Goal: Transaction & Acquisition: Purchase product/service

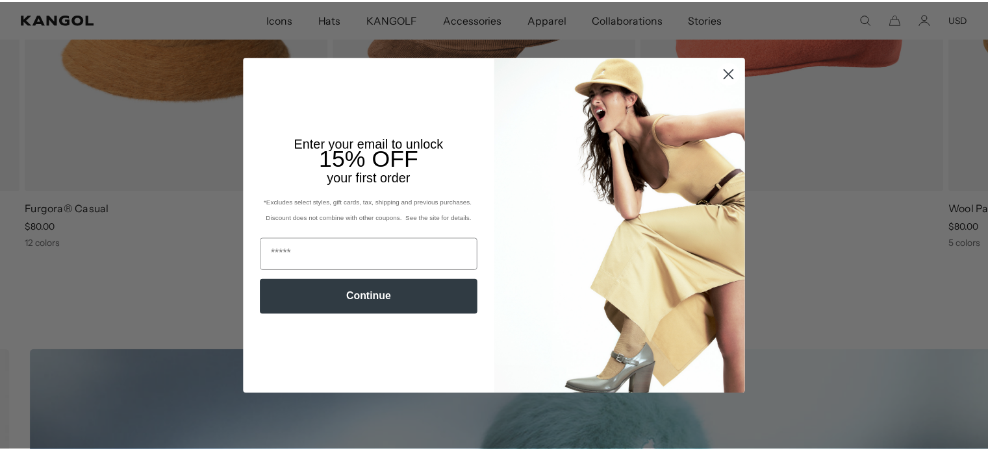
scroll to position [0, 268]
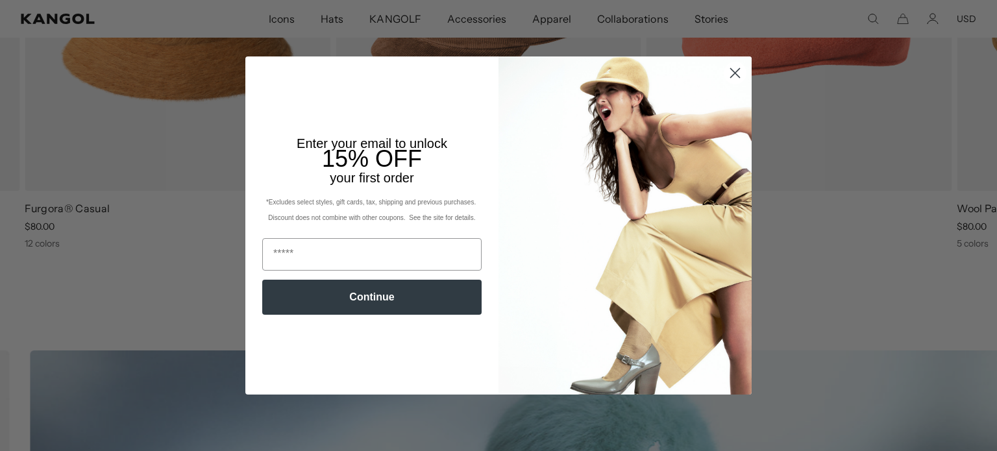
click at [725, 68] on circle "Close dialog" at bounding box center [735, 72] width 21 height 21
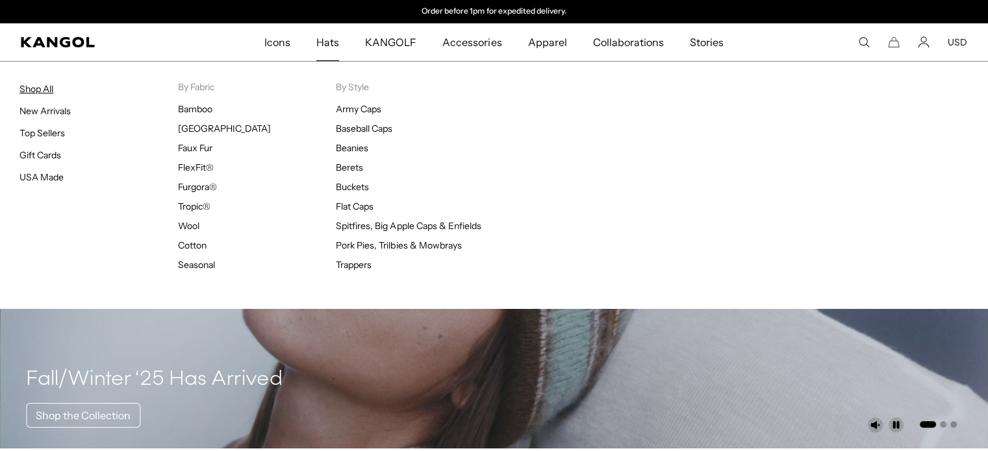
click at [51, 89] on link "Shop All" at bounding box center [36, 89] width 34 height 12
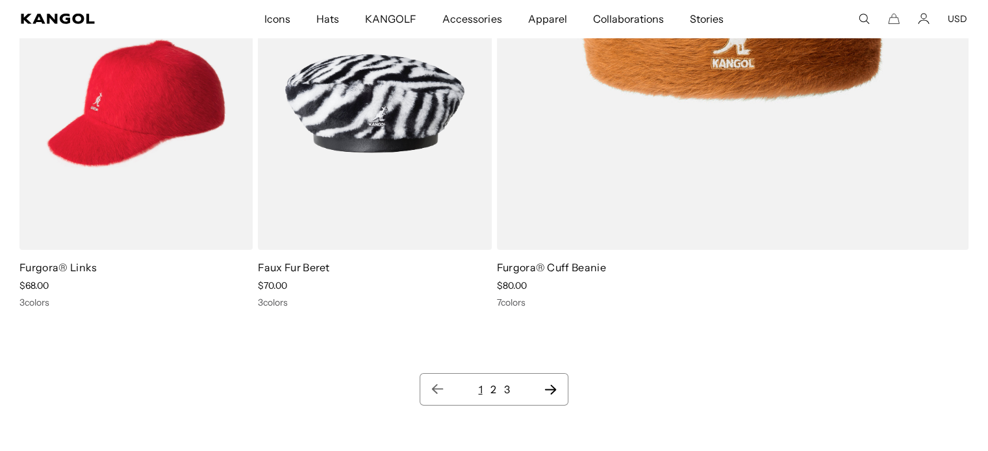
click at [490, 382] on li "2" at bounding box center [493, 390] width 6 height 16
click at [493, 386] on link "2" at bounding box center [493, 389] width 6 height 13
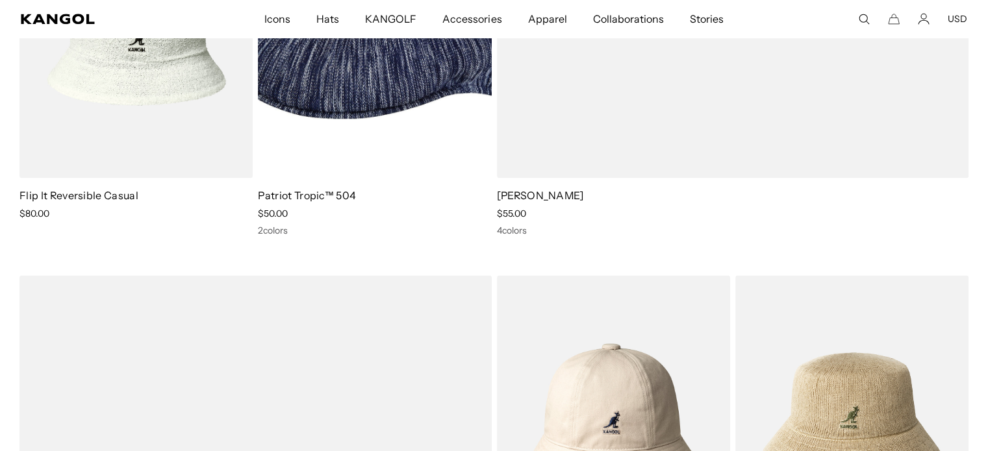
scroll to position [0, 268]
